Goal: Find specific page/section: Find specific page/section

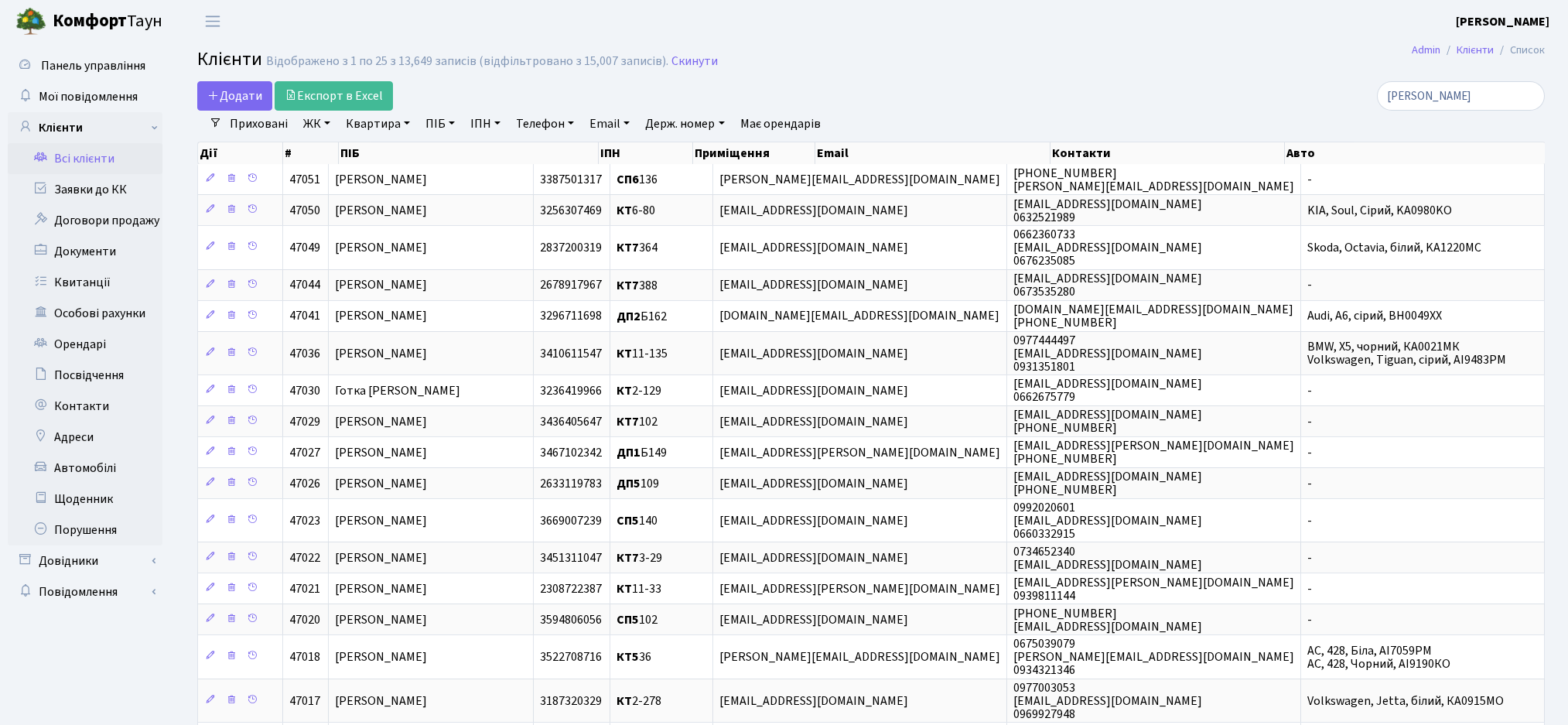
select select "25"
click at [96, 204] on link "Заявки до КК" at bounding box center [85, 189] width 154 height 31
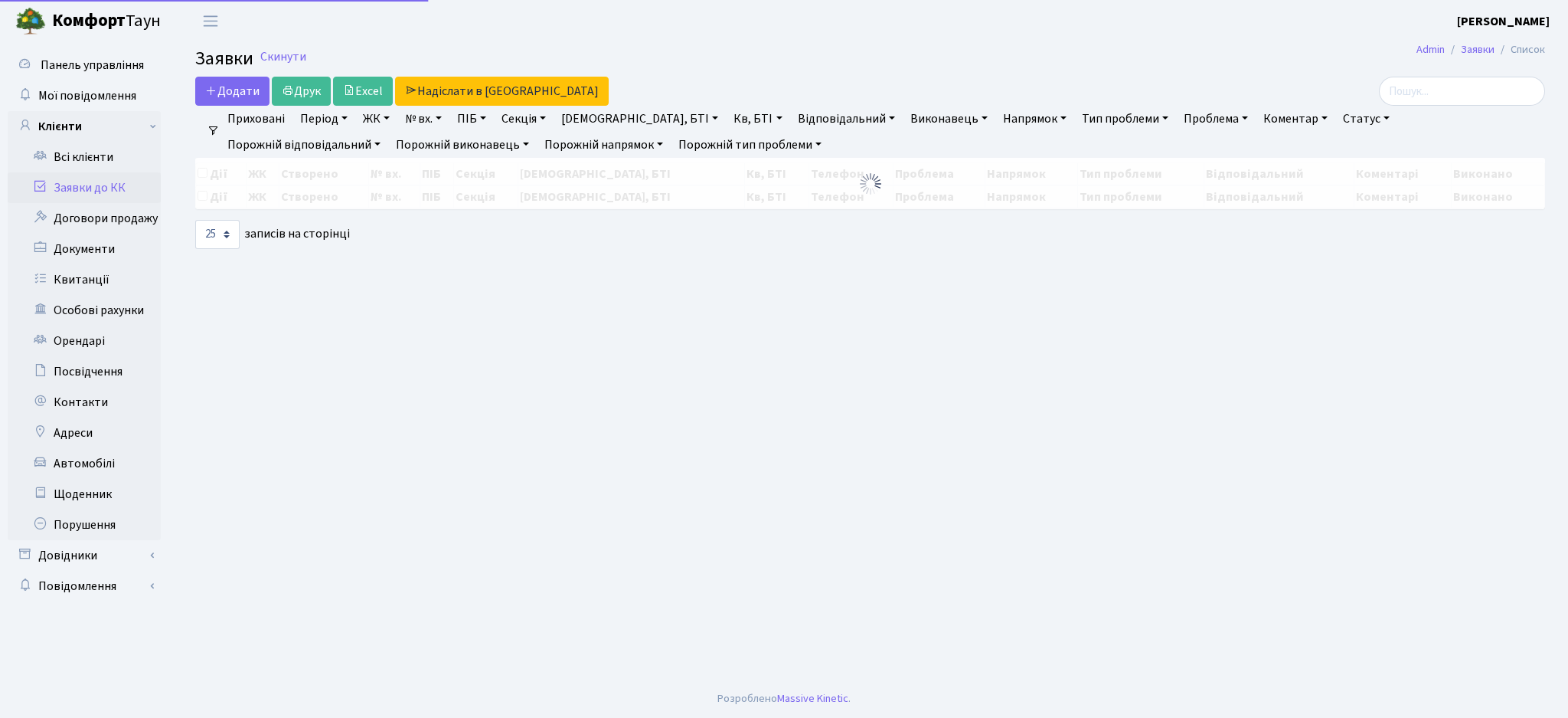
select select "25"
click at [1431, 97] on input "search" at bounding box center [1446, 91] width 166 height 29
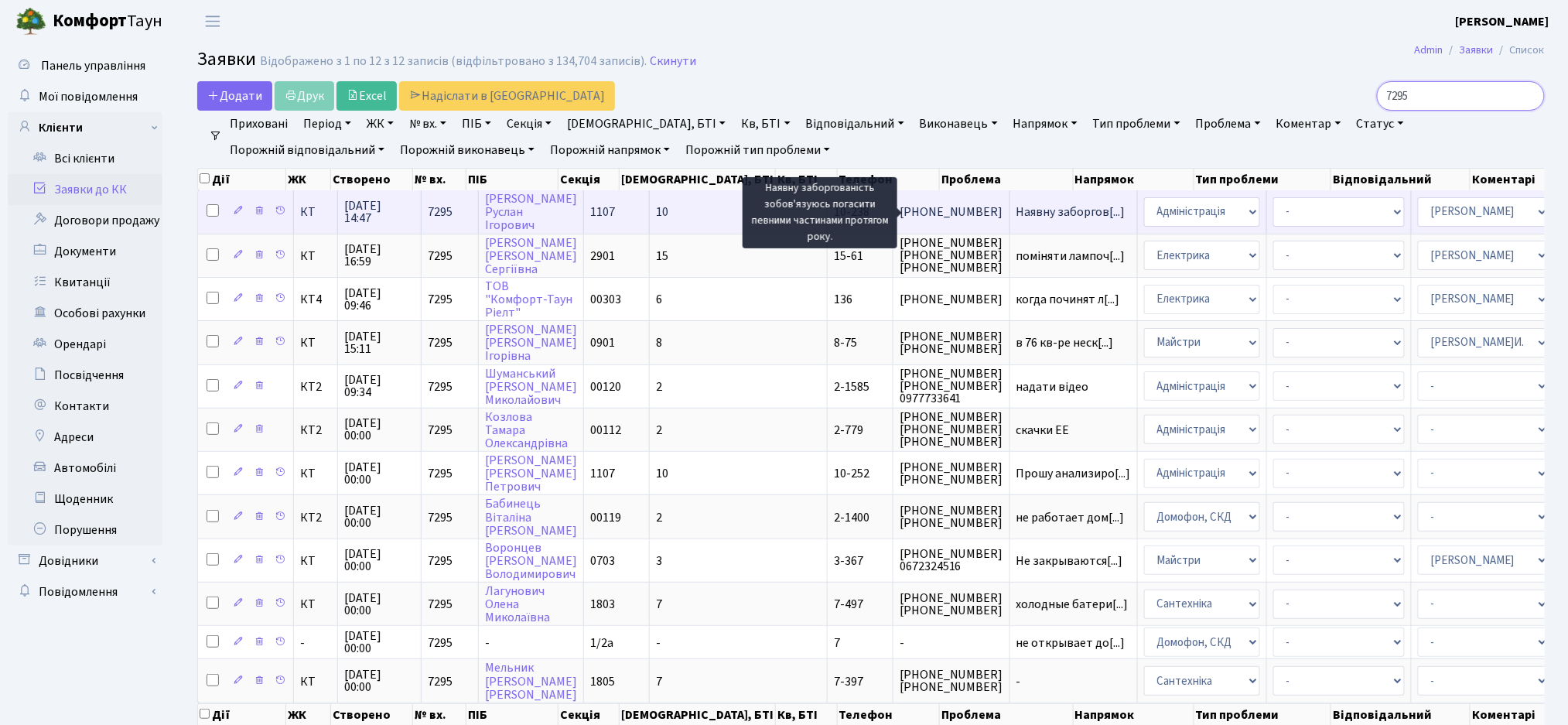
type input "7295"
click at [1016, 214] on span "Наявну заборгов[...]" at bounding box center [1071, 212] width 109 height 17
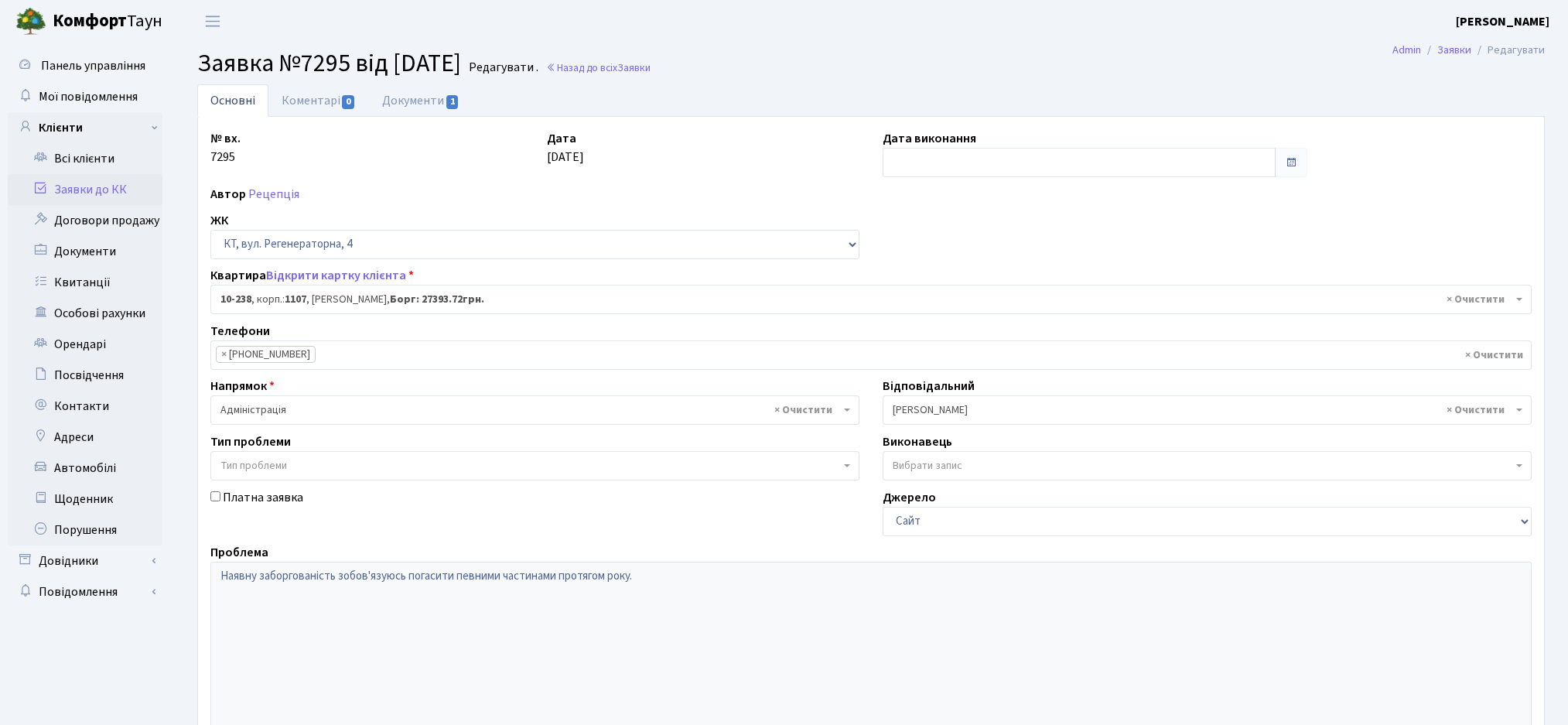
select select "6807"
click at [371, 280] on link "Відкрити картку клієнта" at bounding box center [336, 275] width 140 height 17
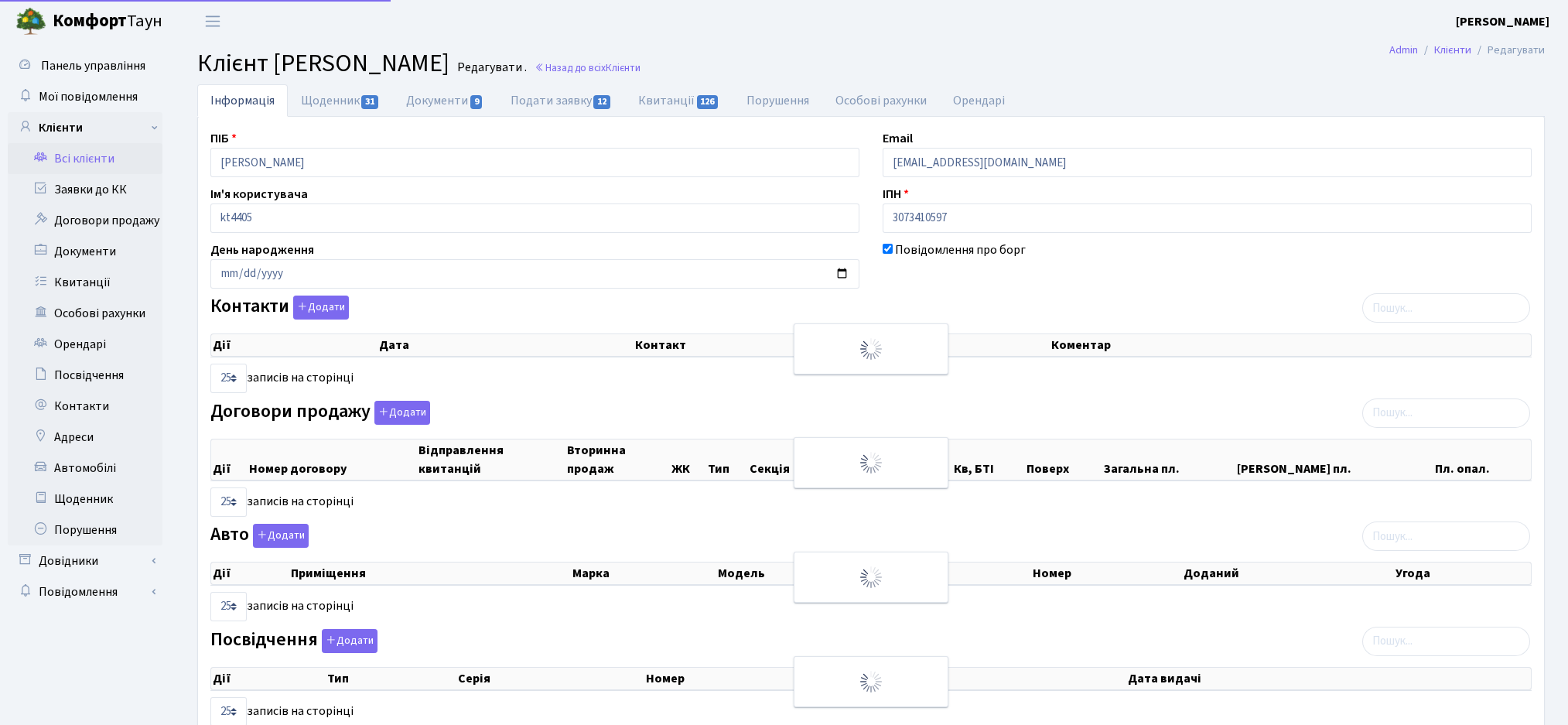
select select "25"
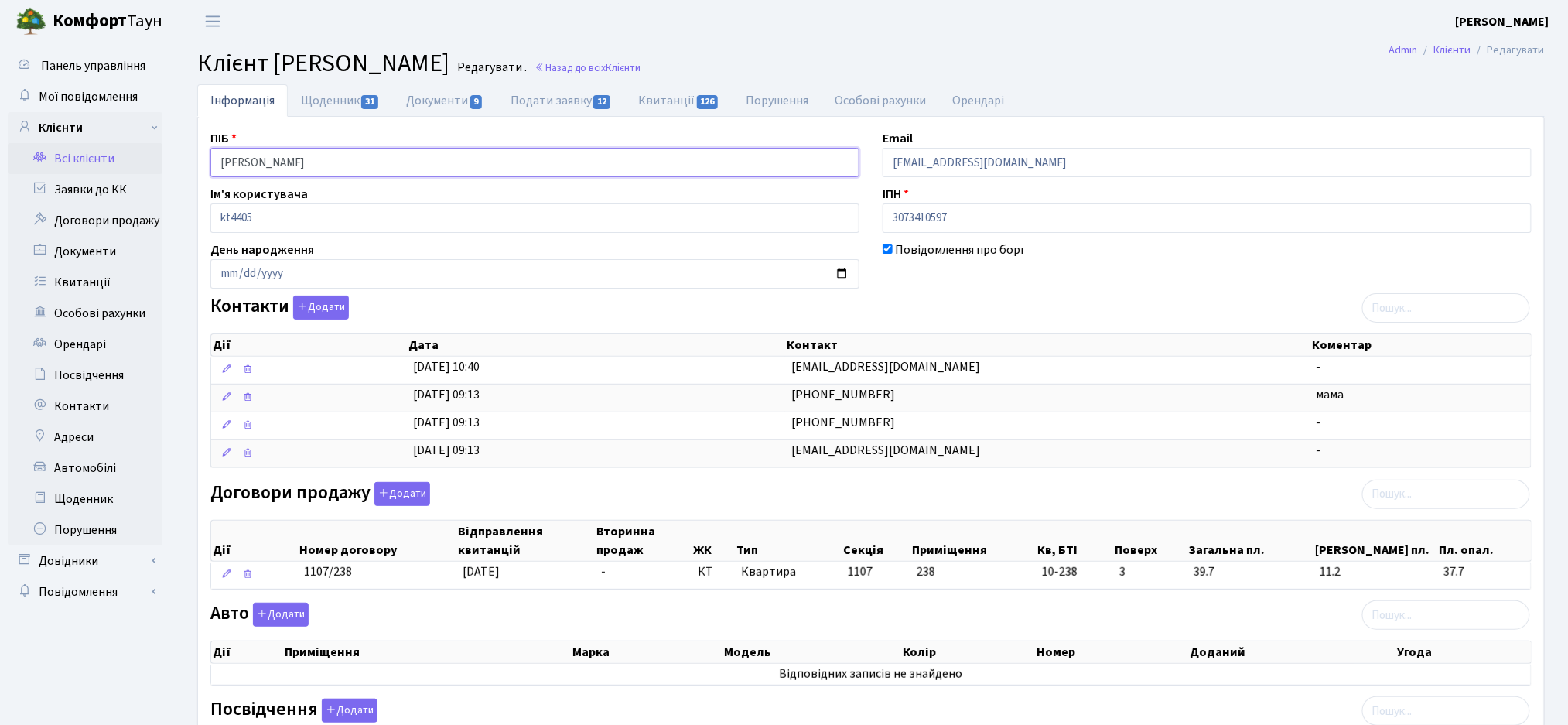
drag, startPoint x: 257, startPoint y: 164, endPoint x: 212, endPoint y: 160, distance: 45.2
click at [212, 160] on input "Соценко Руслан Ігорович" at bounding box center [535, 162] width 649 height 29
drag, startPoint x: 982, startPoint y: 217, endPoint x: 938, endPoint y: 222, distance: 44.3
click at [888, 220] on input "3073410597" at bounding box center [1206, 218] width 649 height 29
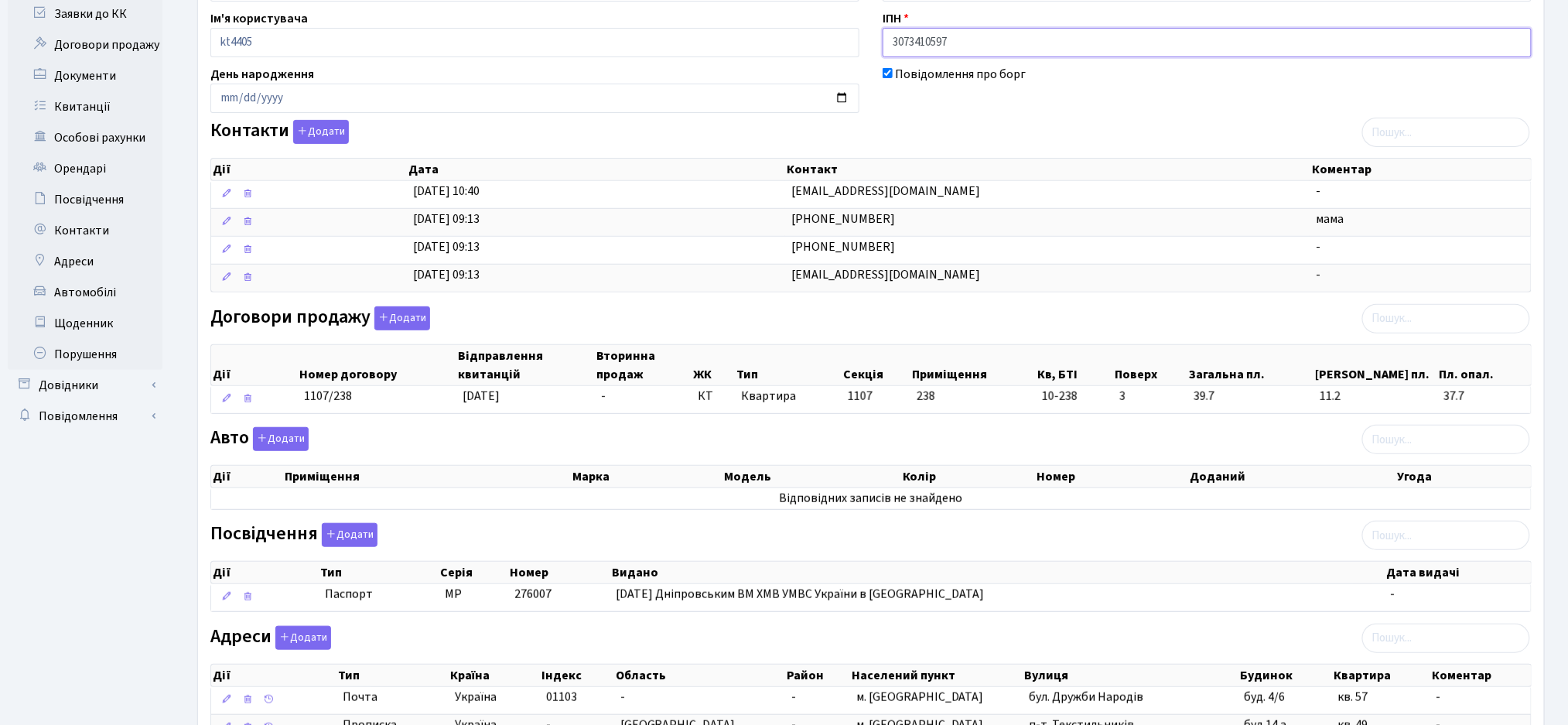
scroll to position [304, 0]
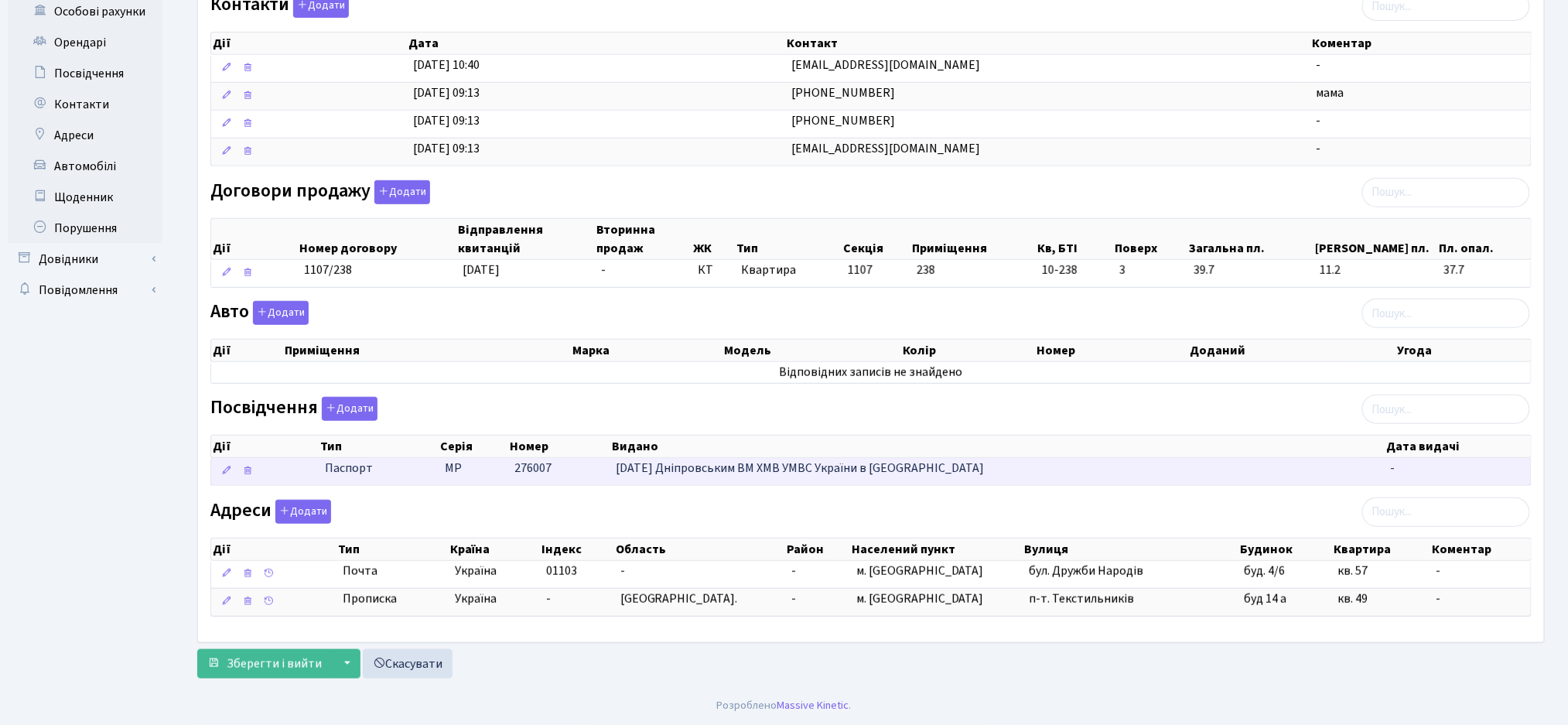
drag, startPoint x: 963, startPoint y: 488, endPoint x: 298, endPoint y: 461, distance: 665.5
click at [298, 461] on div "ПІБ Соценко Руслан Ігорович Email r.i.sotcenk@gmail.com Ім'я користувача kt4405…" at bounding box center [872, 229] width 1345 height 802
copy div "Паспорт МР 276007 22.01.09 Дніпровським ВМ ХМВ УМВС України в Херсонській облас…"
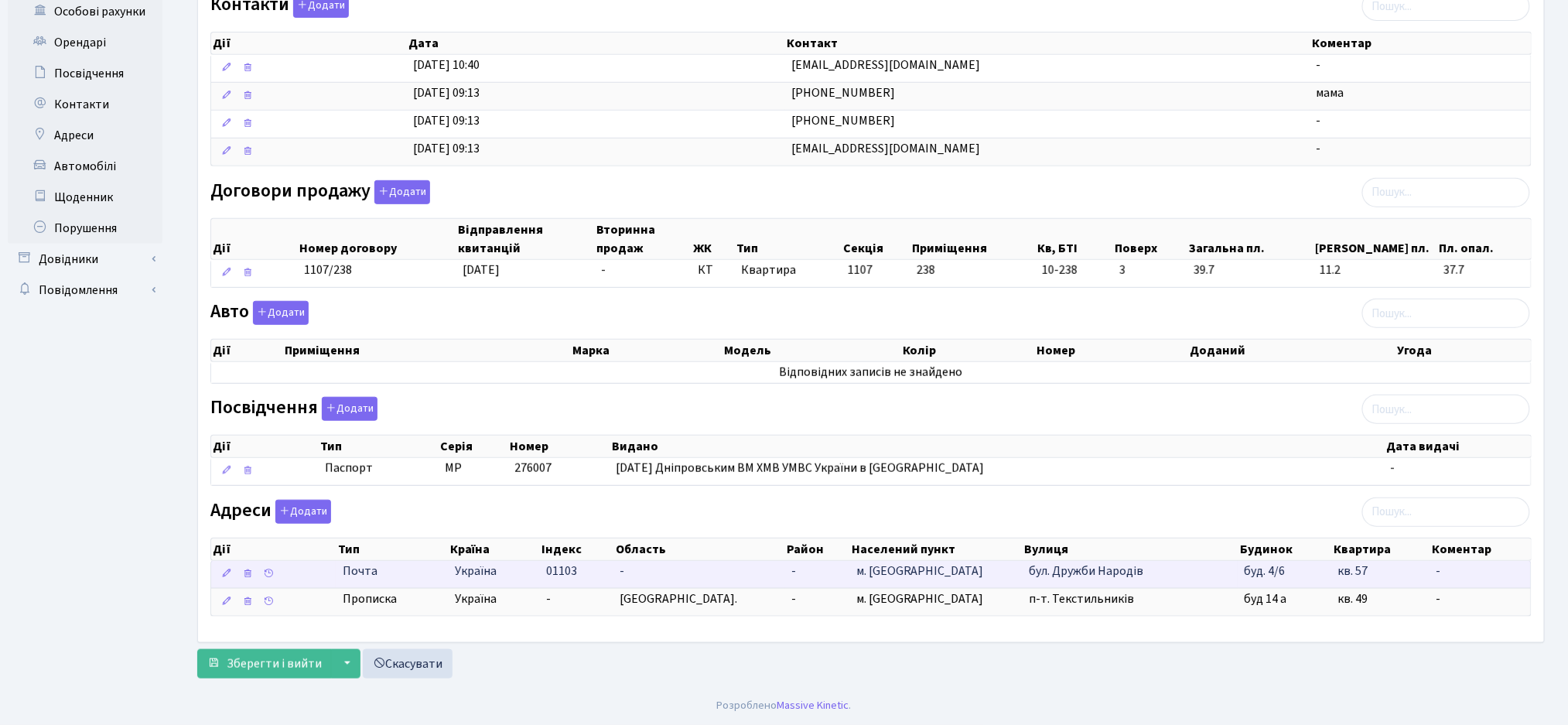
drag, startPoint x: 1395, startPoint y: 633, endPoint x: 449, endPoint y: 582, distance: 947.4
click at [449, 582] on div "ПІБ Соценко Руслан Ігорович Email r.i.sotcenk@gmail.com Ім'я користувача kt4405…" at bounding box center [871, 229] width 1346 height 827
copy table "Дії Тип Країна Індекс Область Район Населений пункт Вулиця Будинок Квартира Ком…"
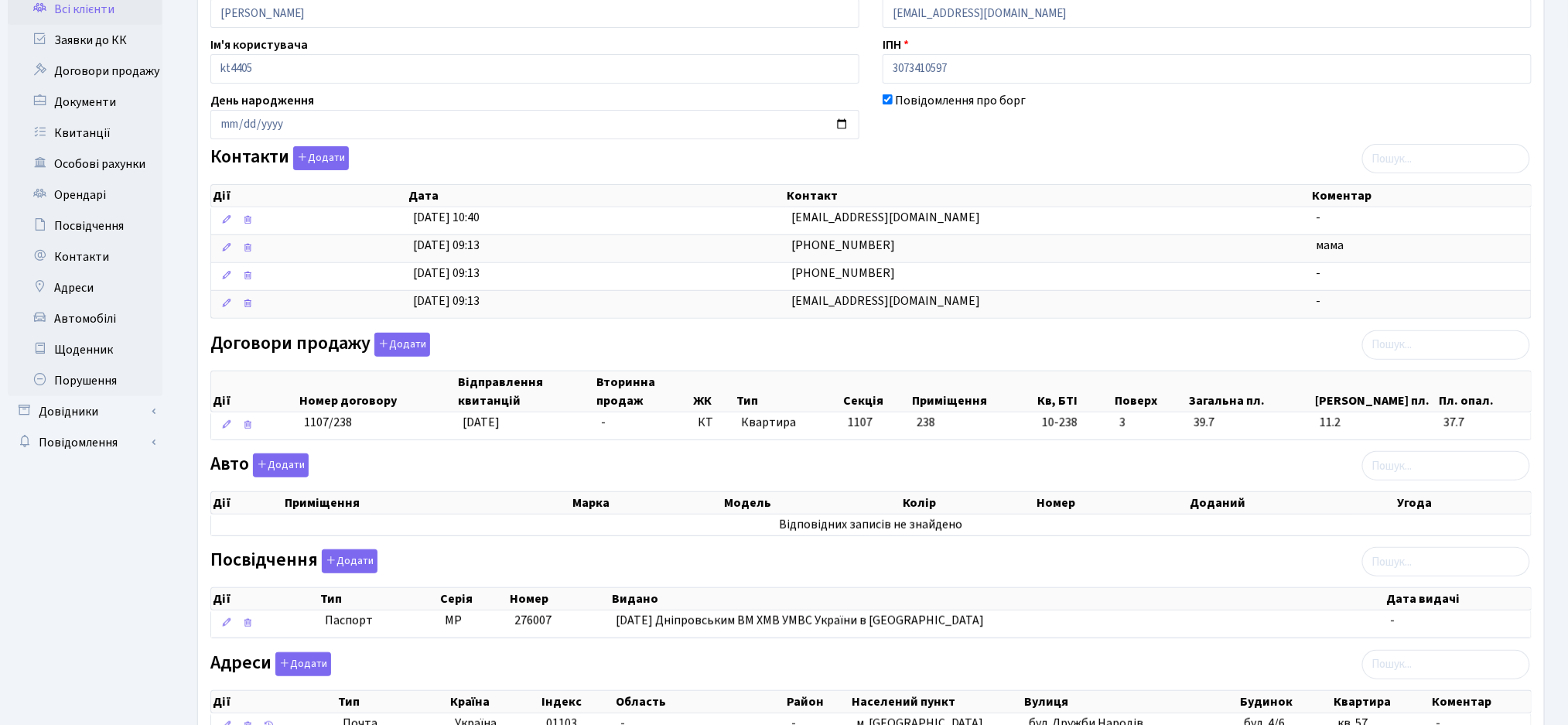
scroll to position [0, 0]
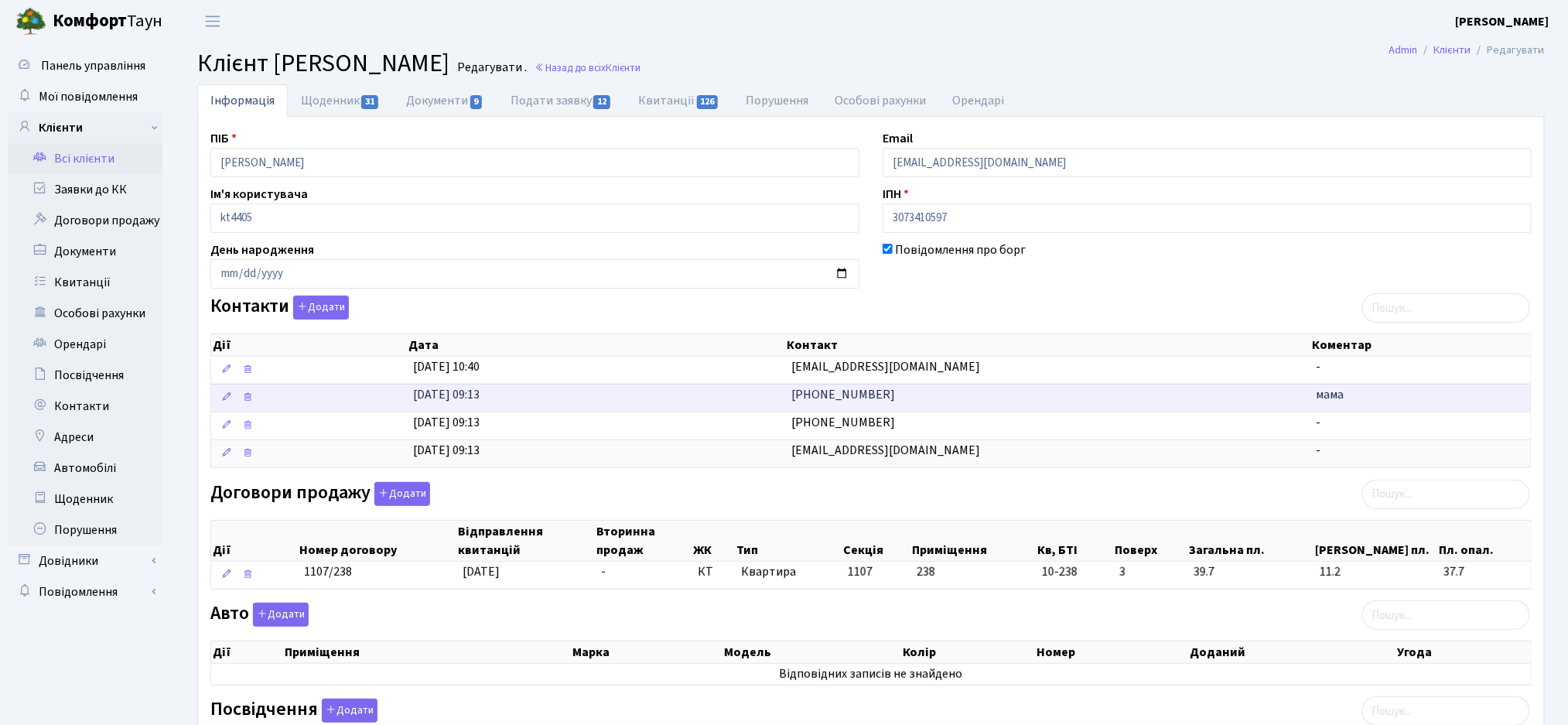
drag, startPoint x: 924, startPoint y: 493, endPoint x: 793, endPoint y: 400, distance: 160.7
click at [793, 400] on div "ПІБ Соценко Руслан Ігорович Email r.i.sotcenk@gmail.com Ім'я користувача kt4405…" at bounding box center [872, 530] width 1345 height 802
copy div "(067) 503-66-91 мама 13.05.2015, 09:13 (067) 277-53-40 - 13.05.2015, 09:13 R.I.…"
drag, startPoint x: 545, startPoint y: 63, endPoint x: 277, endPoint y: 71, distance: 268.1
click at [277, 71] on span "Клієнт Соценко Руслан Ігорович" at bounding box center [323, 63] width 252 height 36
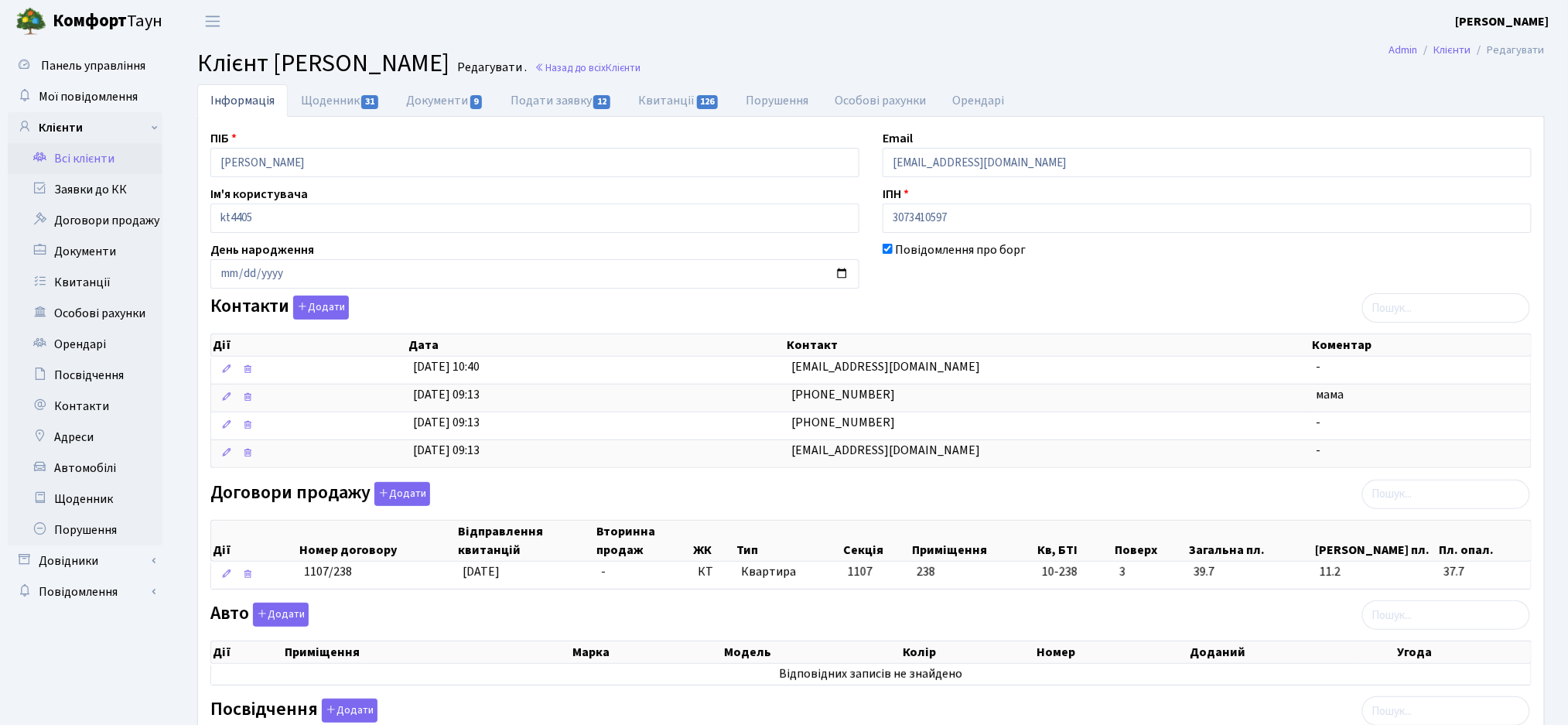
copy span "Соценко Руслан Ігорович"
click at [417, 48] on span "Клієнт Соценко Руслан Ігорович" at bounding box center [323, 63] width 252 height 36
